Goal: Information Seeking & Learning: Understand process/instructions

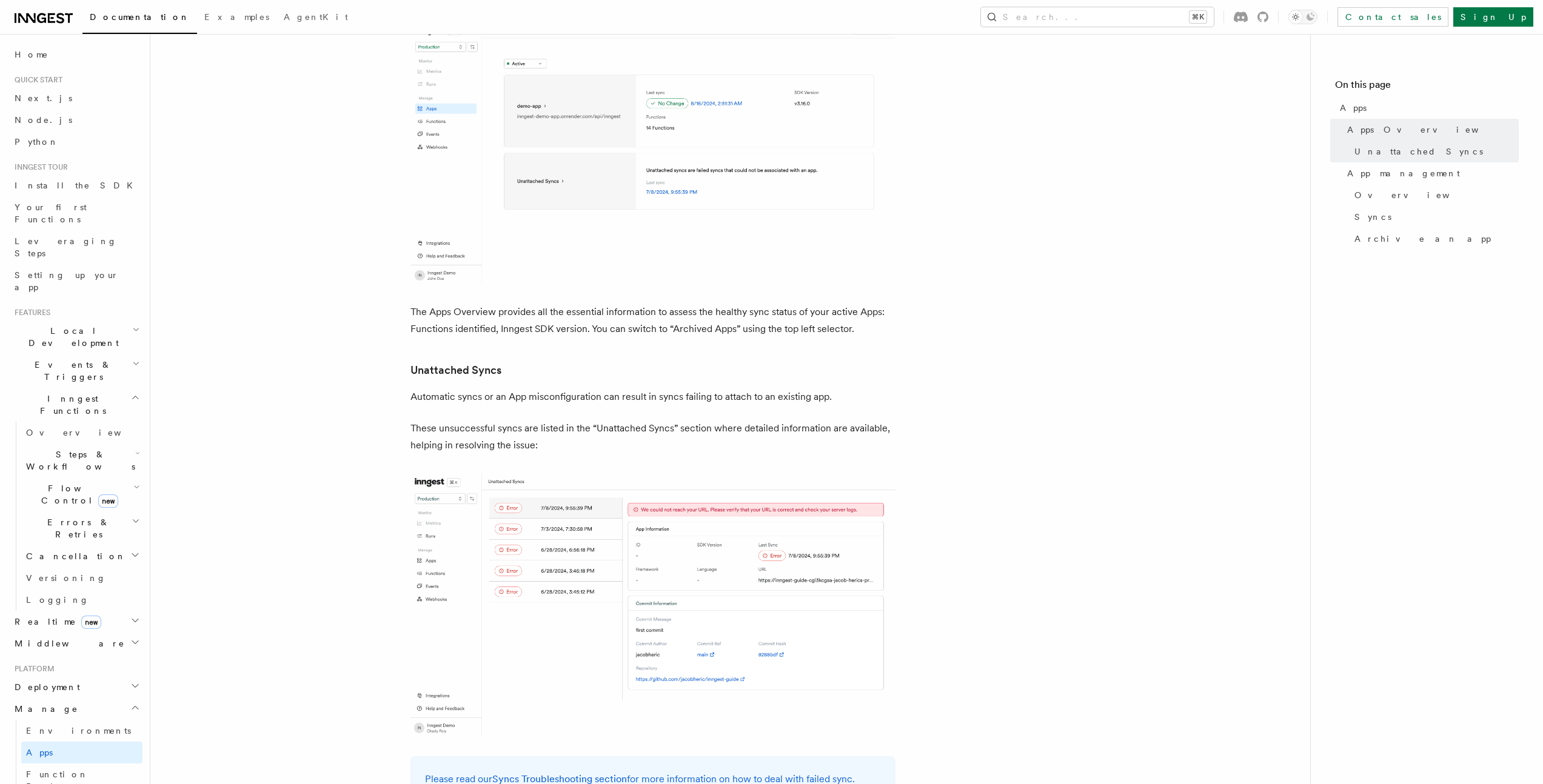
scroll to position [294, 0]
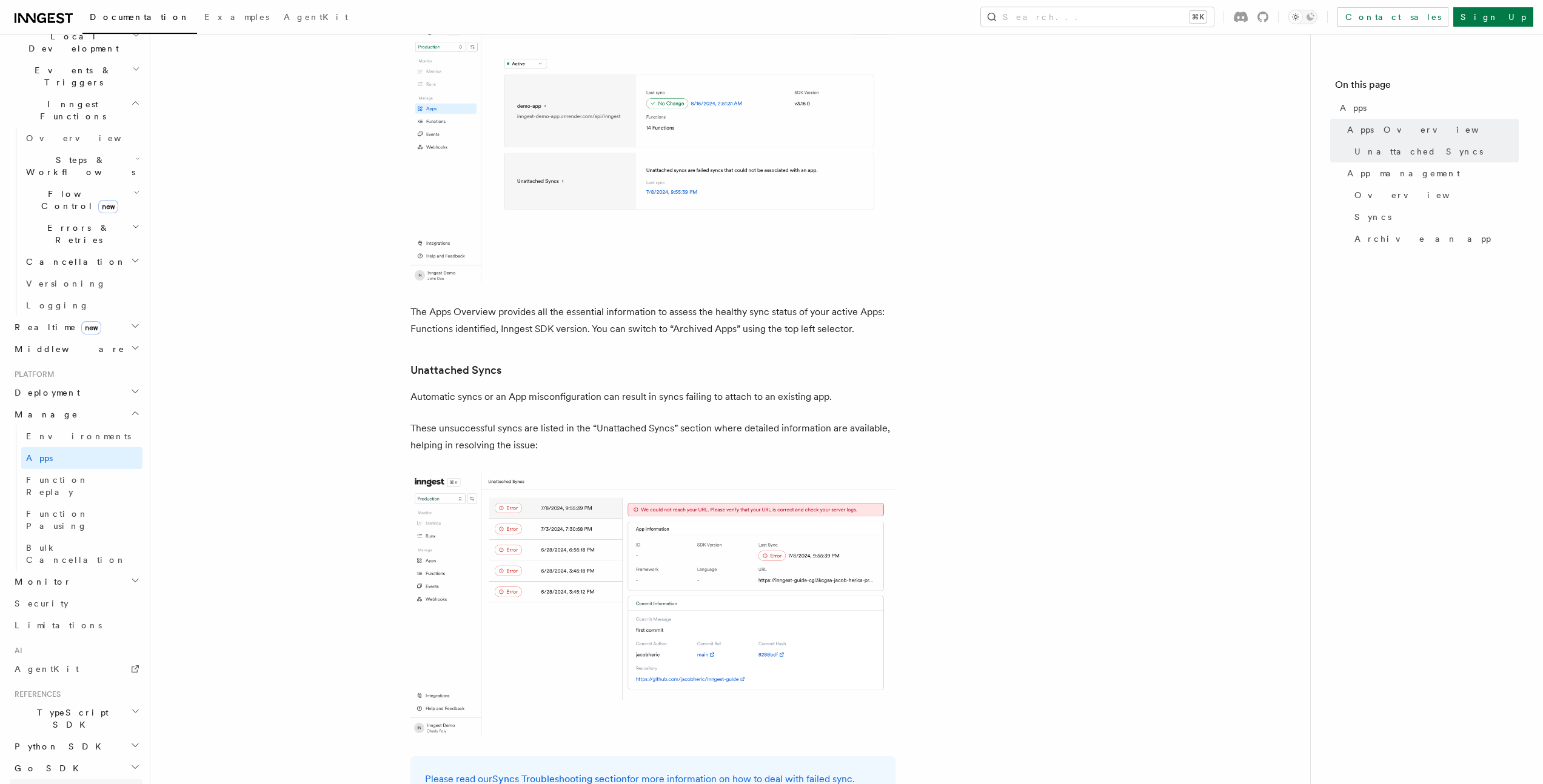
click at [50, 783] on span "REST API" at bounding box center [66, 790] width 103 height 10
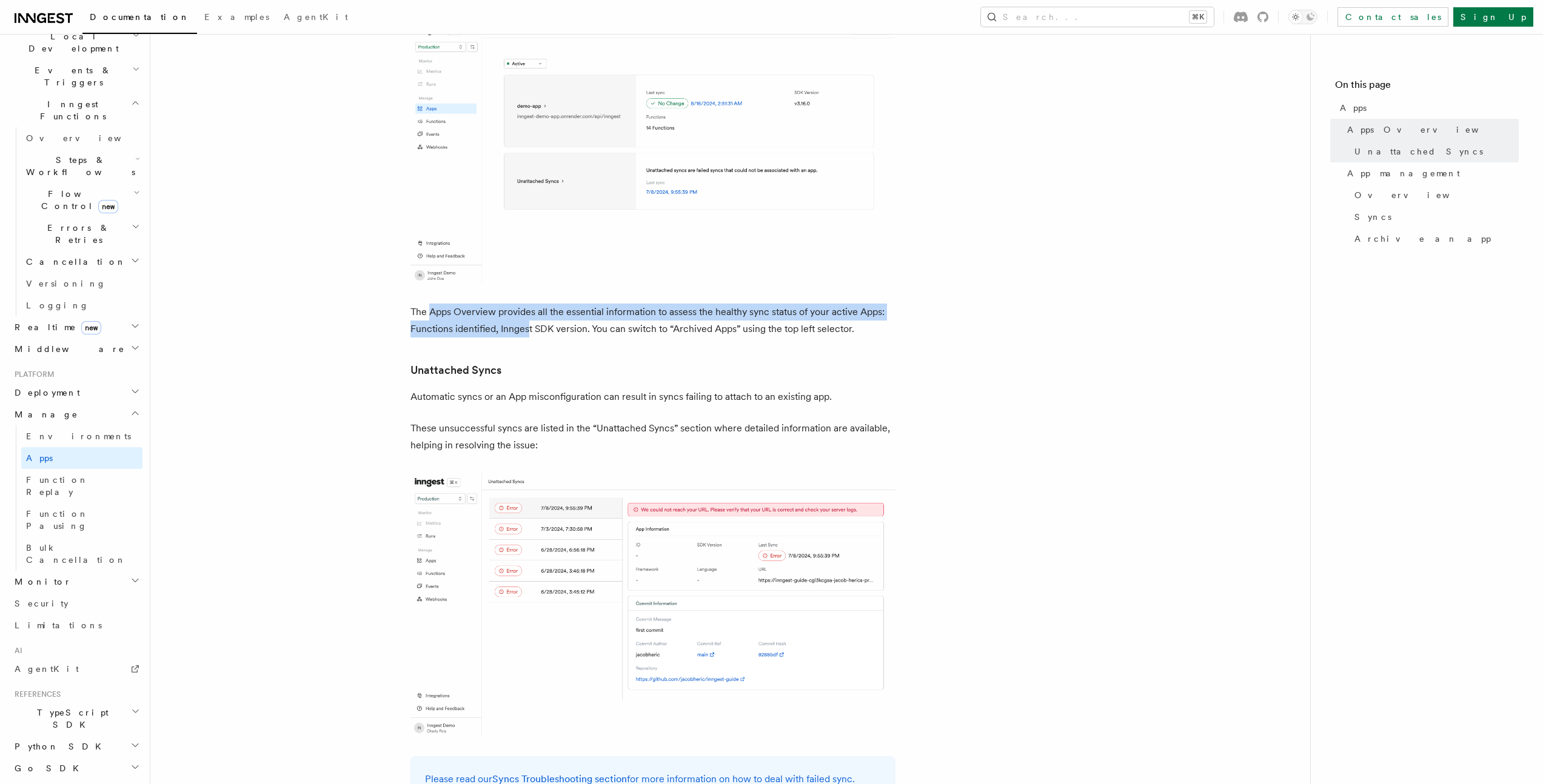
drag, startPoint x: 428, startPoint y: 316, endPoint x: 528, endPoint y: 331, distance: 101.1
click at [528, 331] on p "The Apps Overview provides all the essential information to assess the healthy …" at bounding box center [653, 321] width 485 height 34
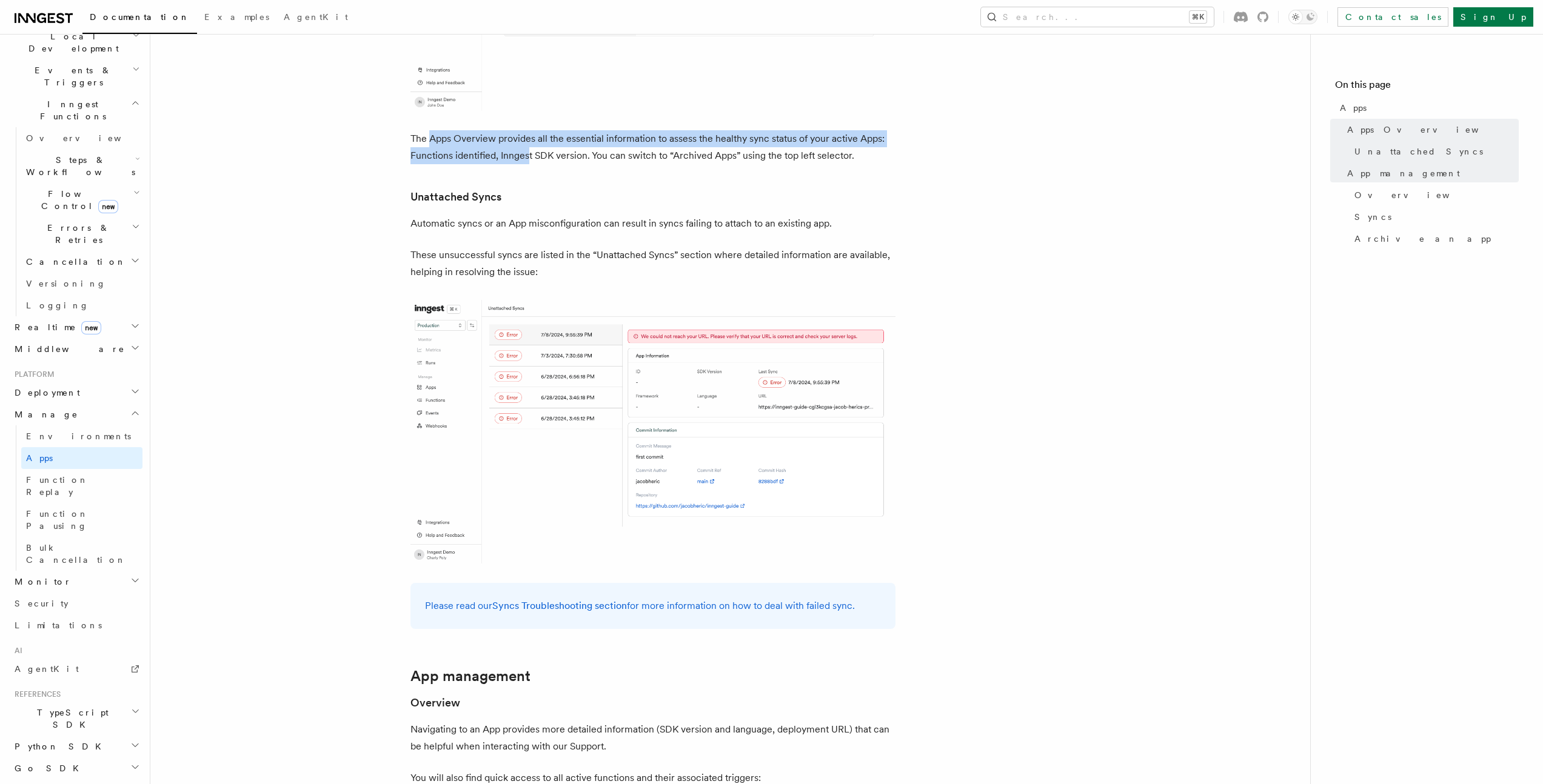
scroll to position [492, 0]
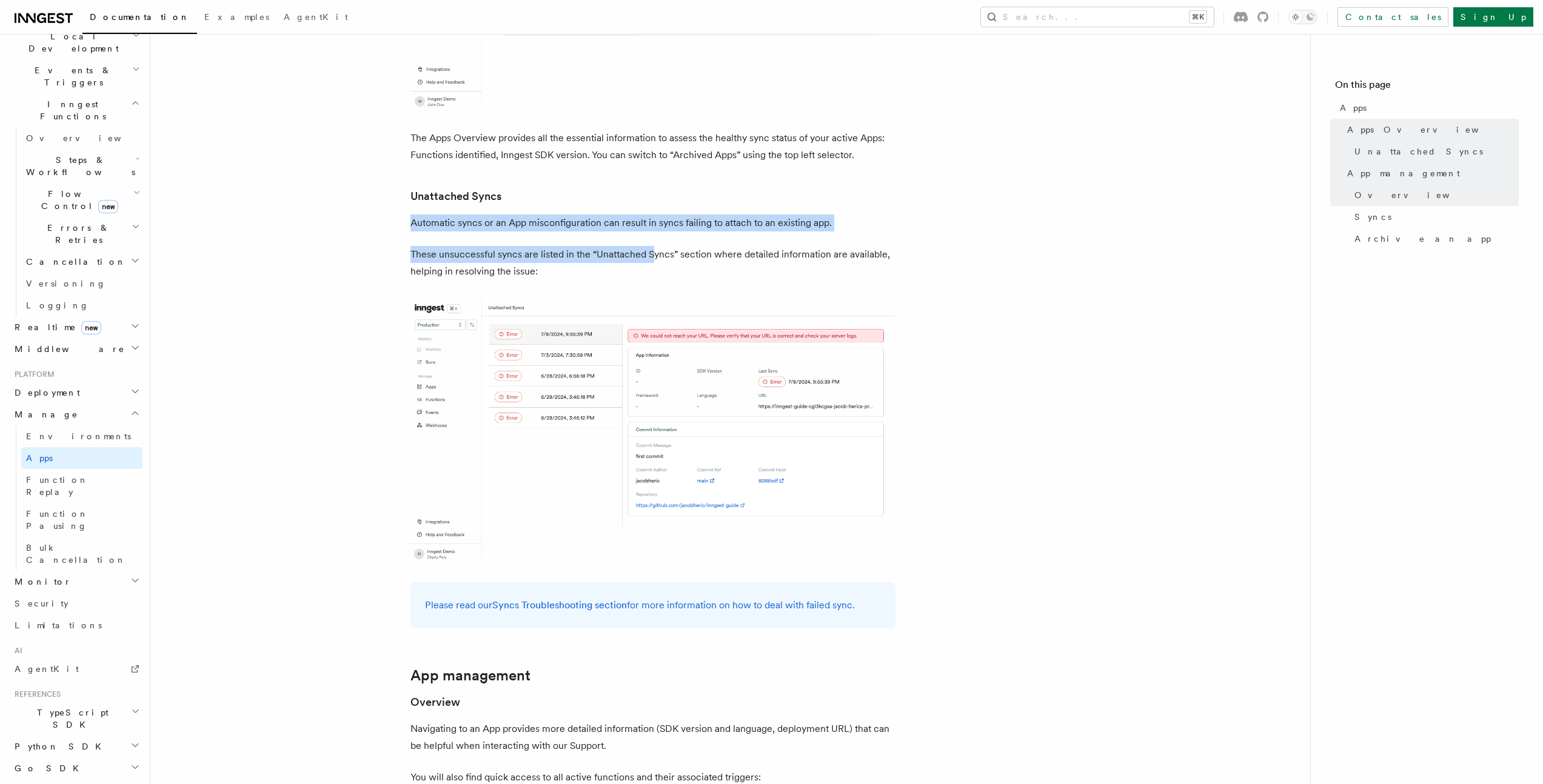
drag, startPoint x: 410, startPoint y: 226, endPoint x: 651, endPoint y: 258, distance: 243.1
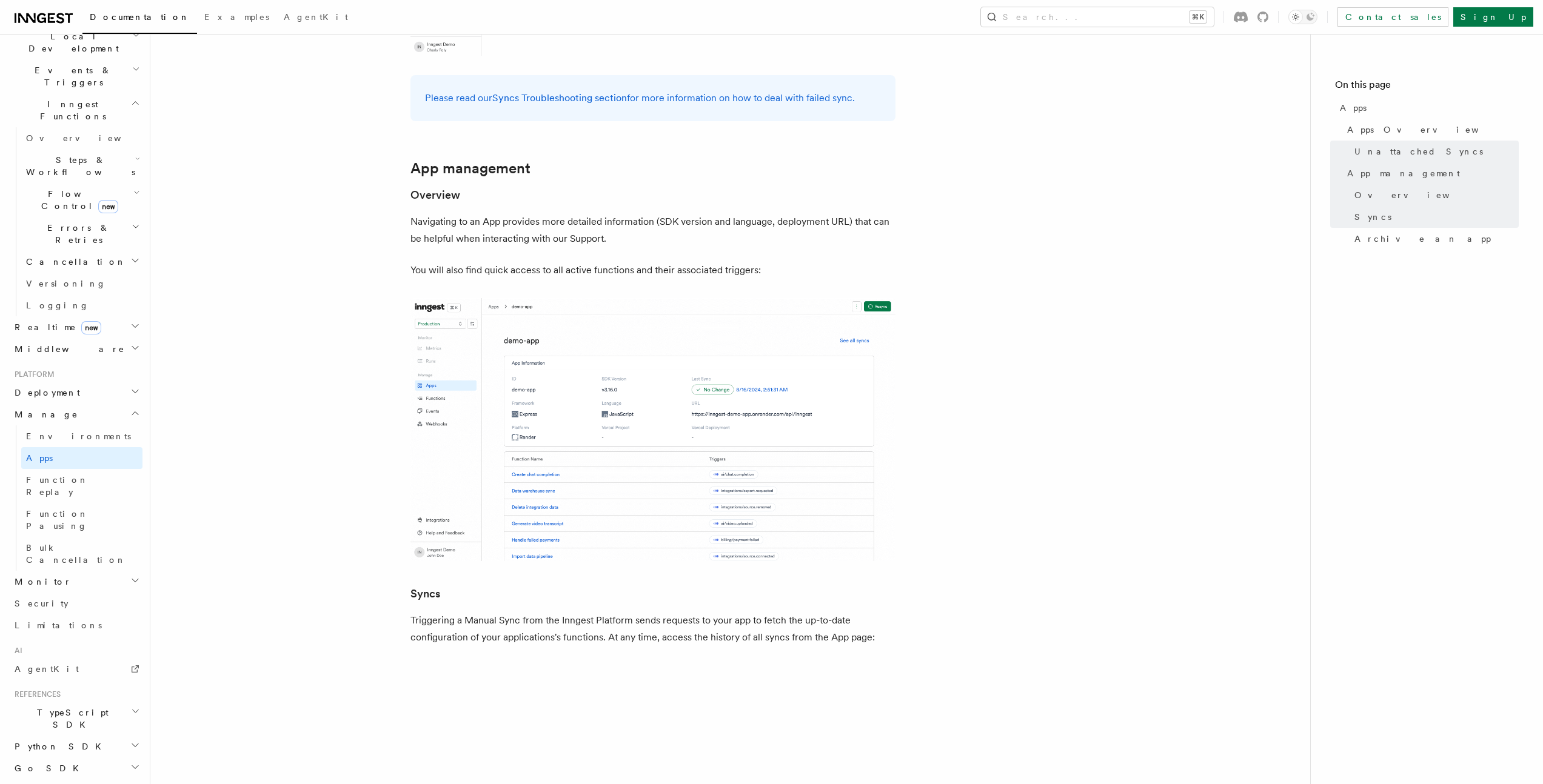
scroll to position [1000, 0]
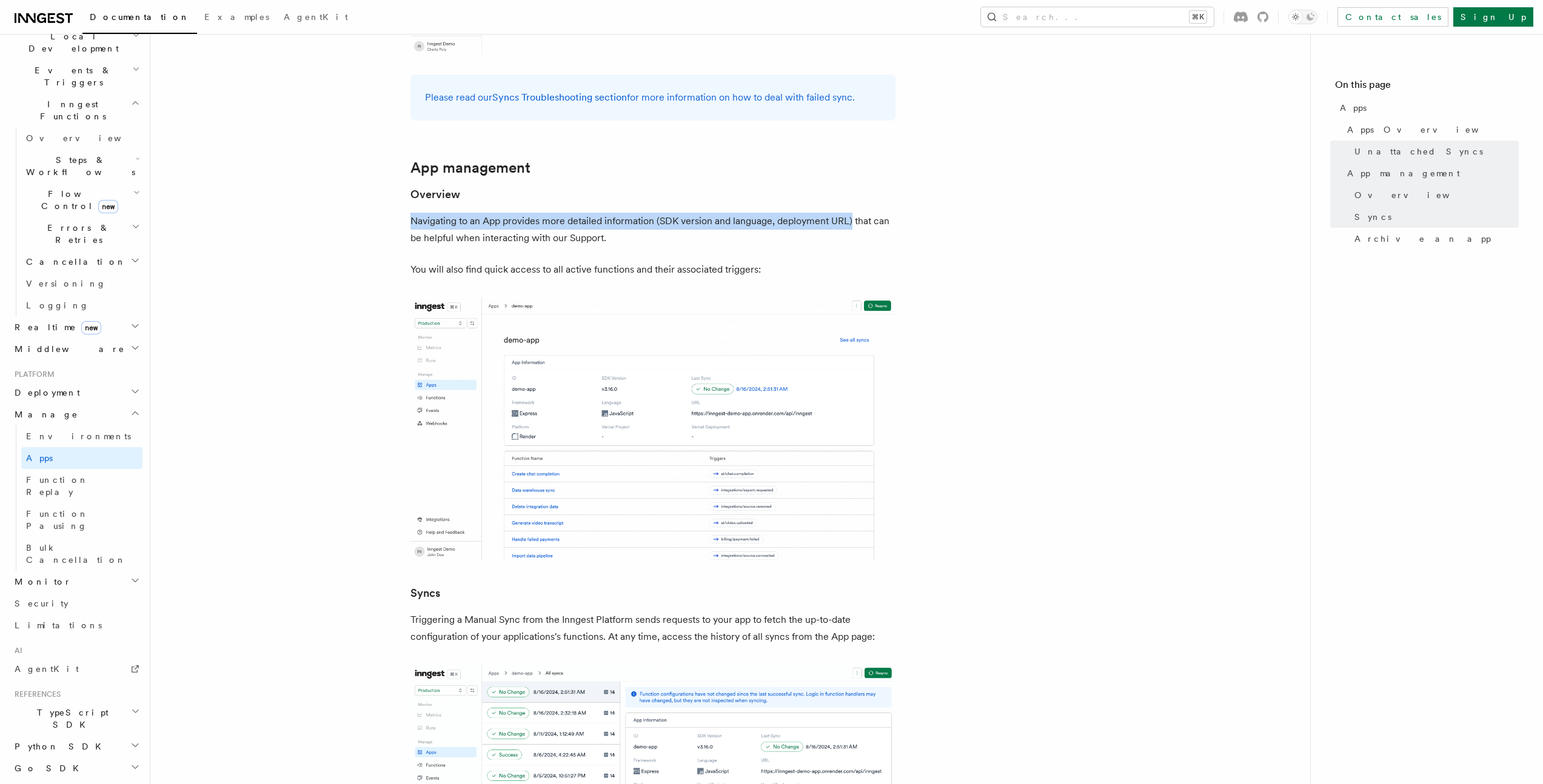
drag, startPoint x: 851, startPoint y: 220, endPoint x: 409, endPoint y: 223, distance: 442.0
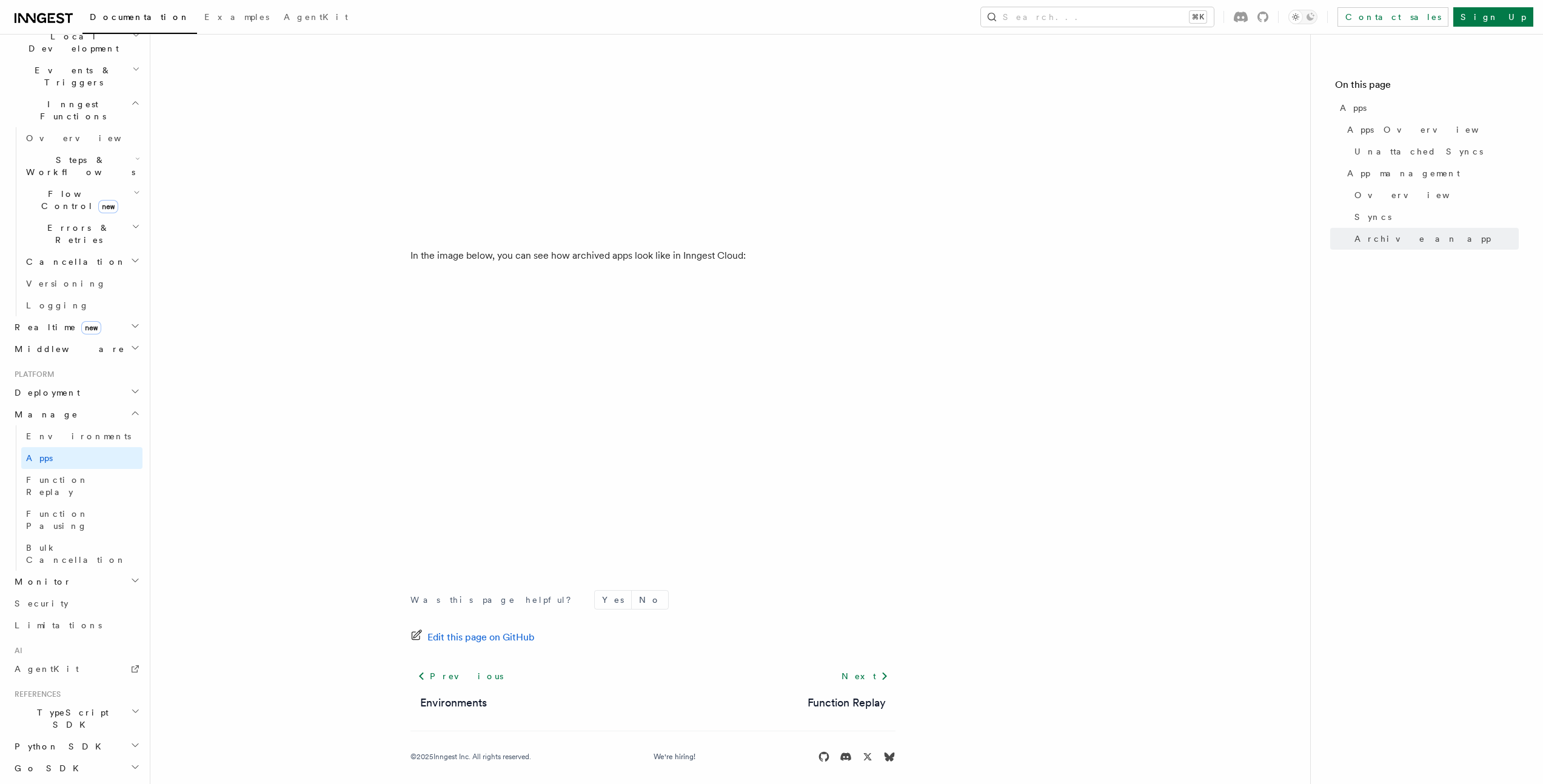
scroll to position [3139, 0]
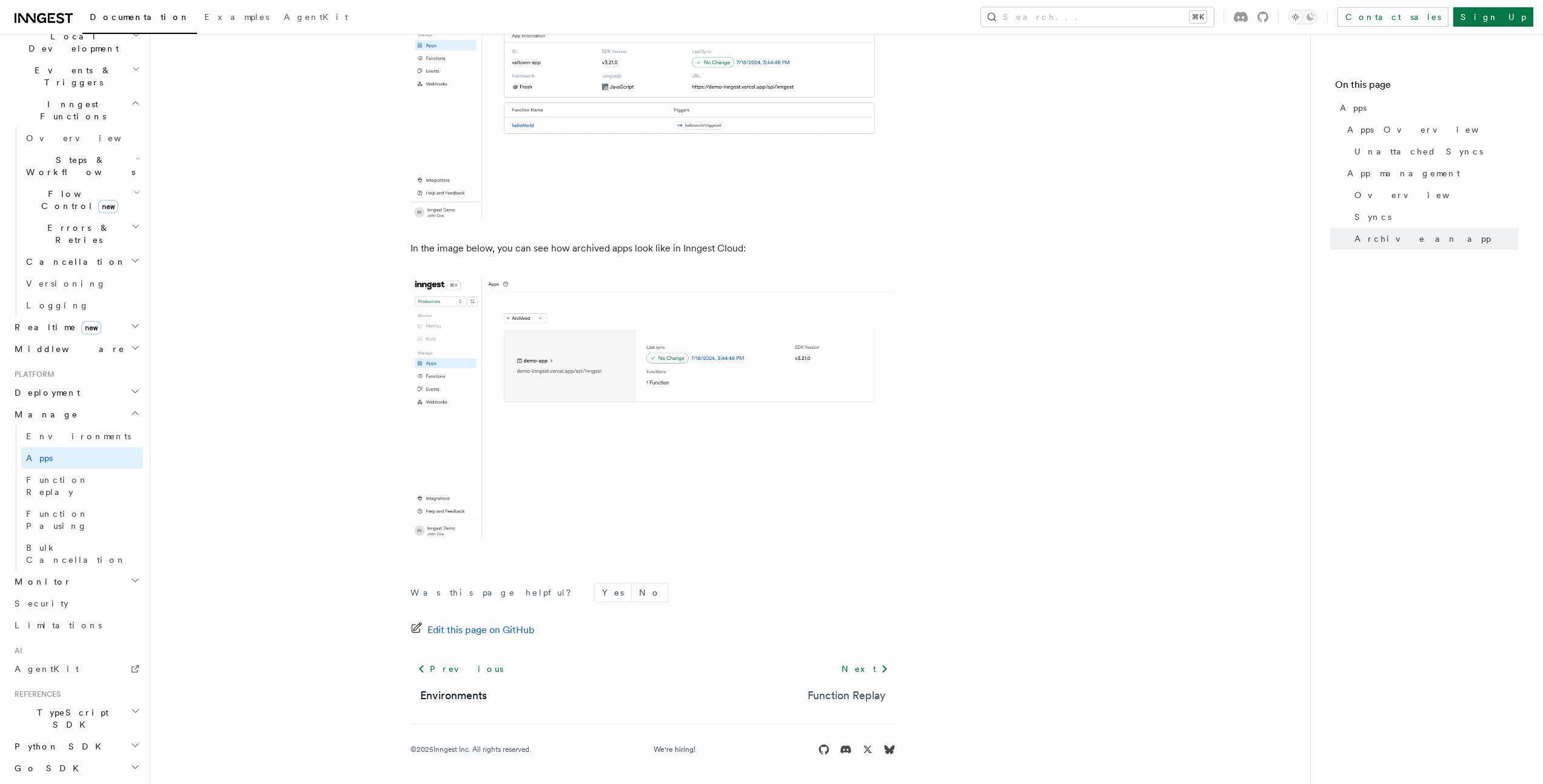
click at [865, 697] on link "Function Replay" at bounding box center [847, 695] width 78 height 17
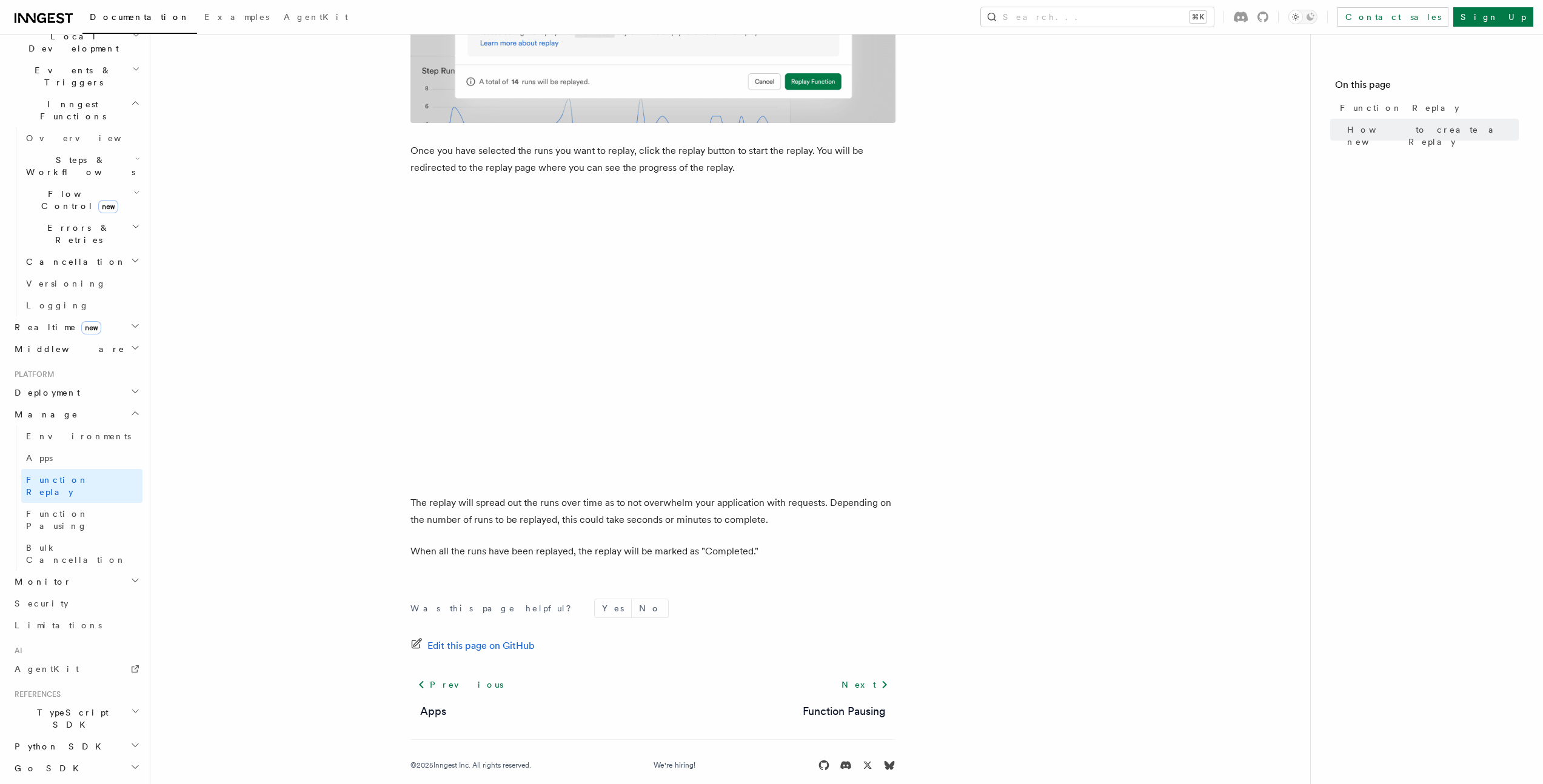
scroll to position [1782, 0]
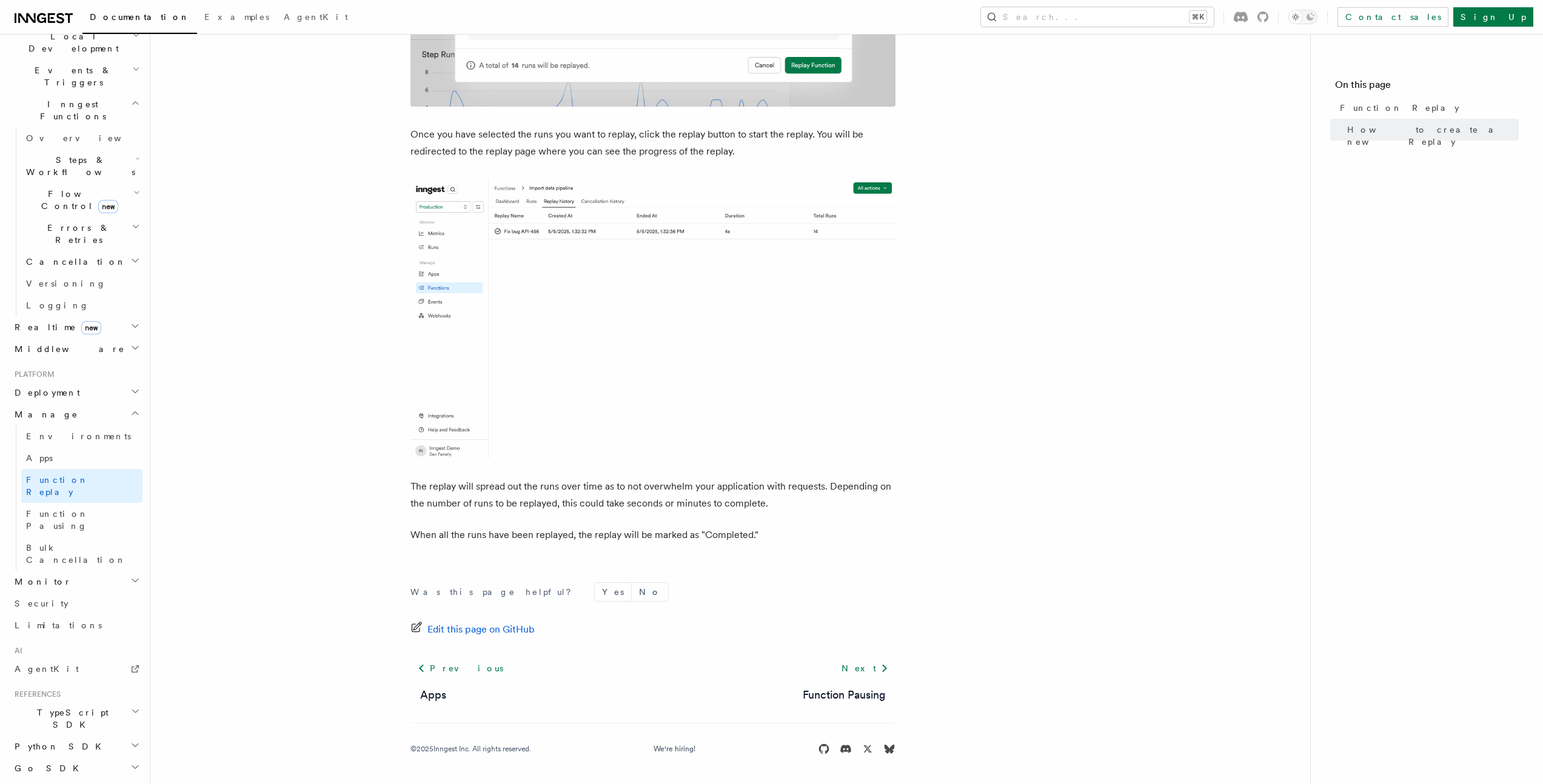
click at [131, 576] on icon "button" at bounding box center [135, 580] width 10 height 10
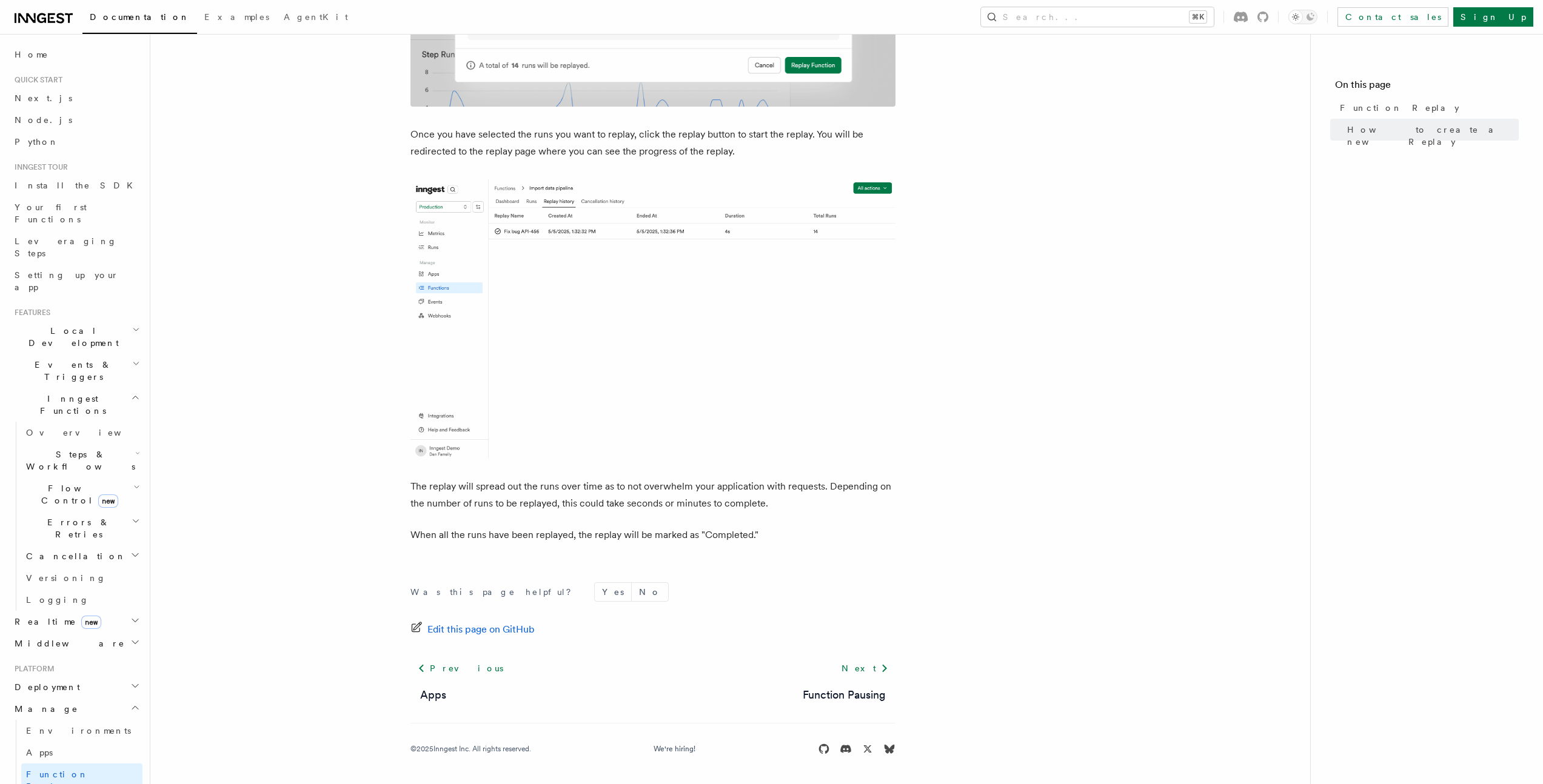
click at [117, 611] on h2 "Realtime new" at bounding box center [76, 621] width 133 height 22
click at [78, 180] on link "Install the SDK" at bounding box center [76, 185] width 133 height 22
